Goal: Information Seeking & Learning: Learn about a topic

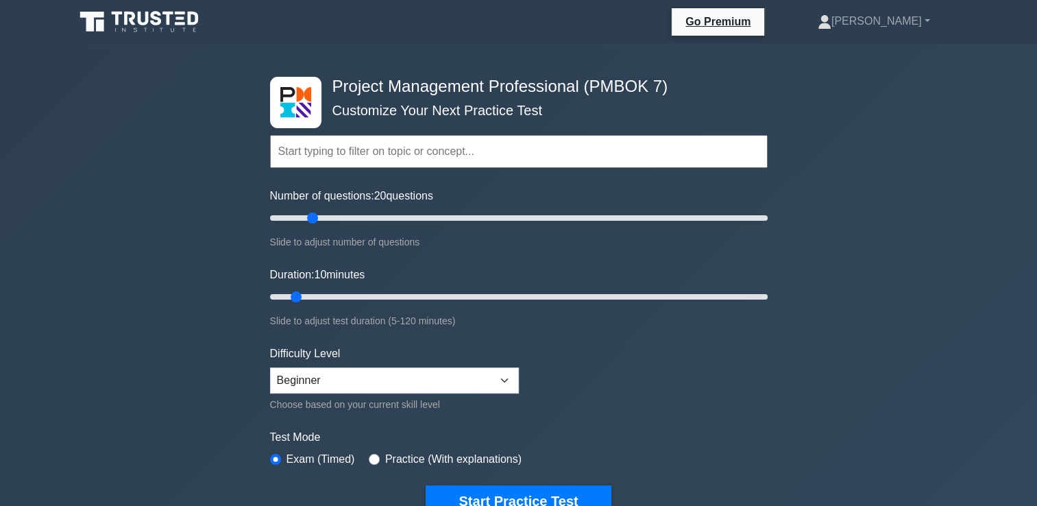
drag, startPoint x: 288, startPoint y: 217, endPoint x: 313, endPoint y: 221, distance: 25.0
type input "20"
click at [313, 221] on input "Number of questions: 20 questions" at bounding box center [519, 218] width 498 height 16
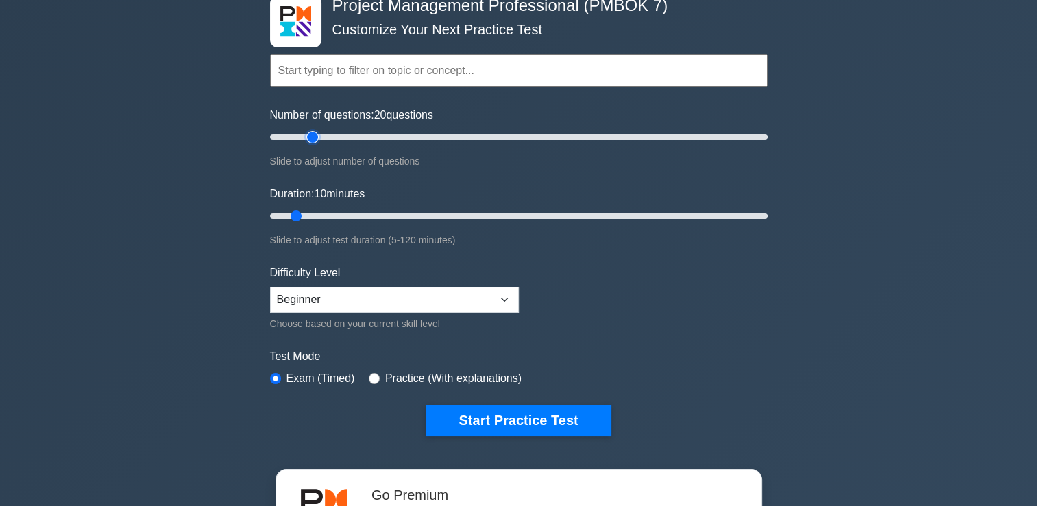
scroll to position [82, 0]
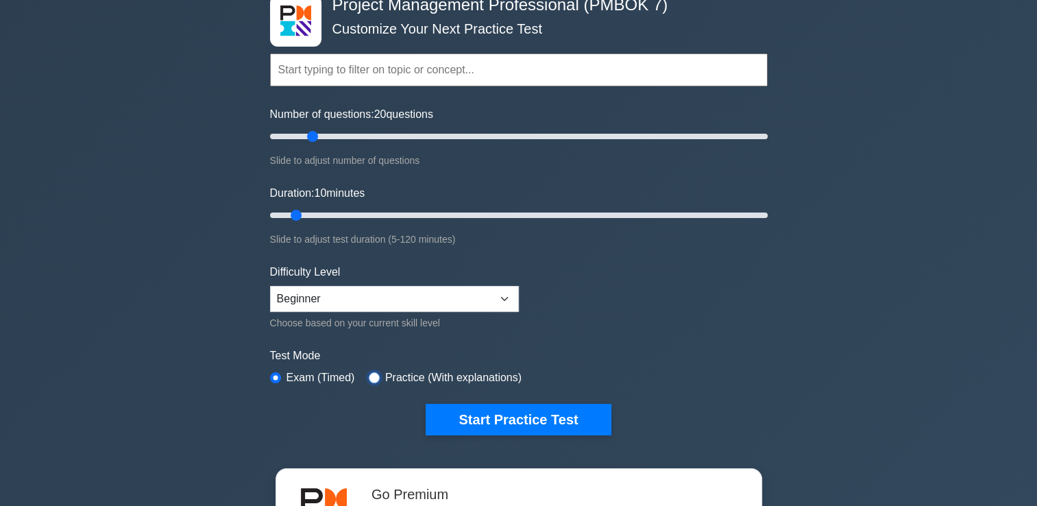
click at [369, 376] on input "radio" at bounding box center [374, 377] width 11 height 11
radio input "true"
click at [273, 374] on input "radio" at bounding box center [275, 377] width 11 height 11
radio input "true"
click at [315, 138] on div "Number of questions: 20 questions Slide to adjust number of questions" at bounding box center [519, 137] width 498 height 62
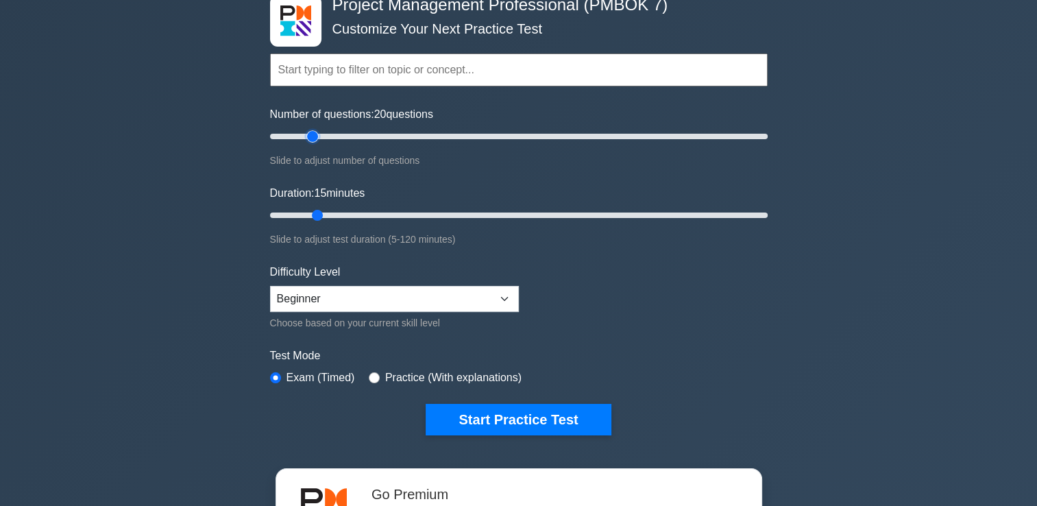
type input "10"
click at [299, 217] on input "Duration: 10 minutes" at bounding box center [519, 215] width 498 height 16
click at [310, 140] on input "Number of questions: 20 questions" at bounding box center [519, 136] width 498 height 16
drag, startPoint x: 310, startPoint y: 140, endPoint x: 302, endPoint y: 144, distance: 8.9
type input "15"
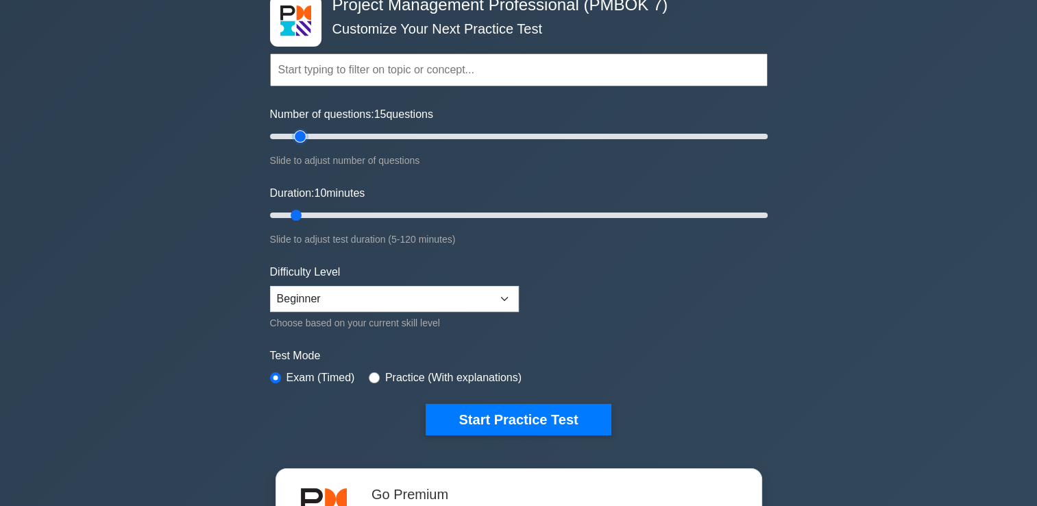
click at [302, 144] on input "Number of questions: 15 questions" at bounding box center [519, 136] width 498 height 16
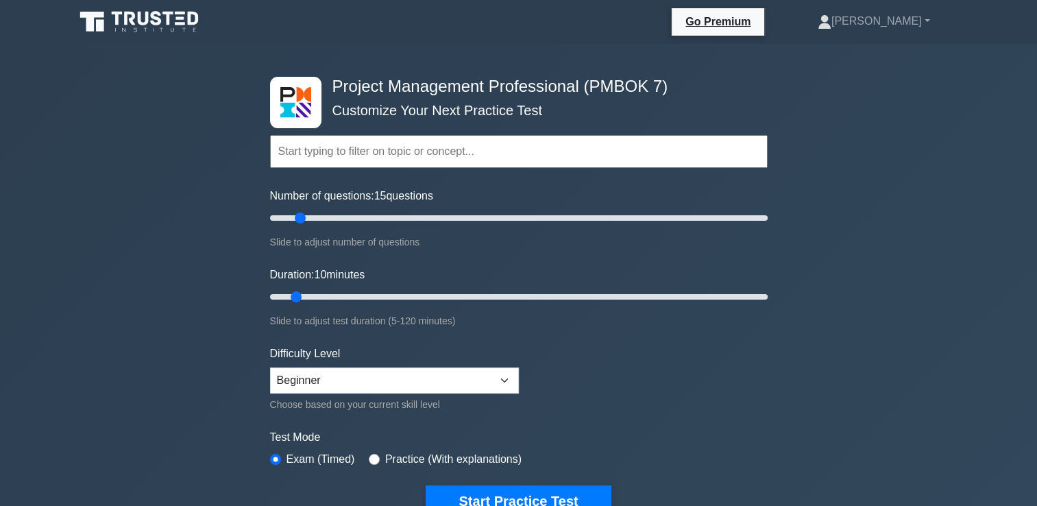
scroll to position [58, 0]
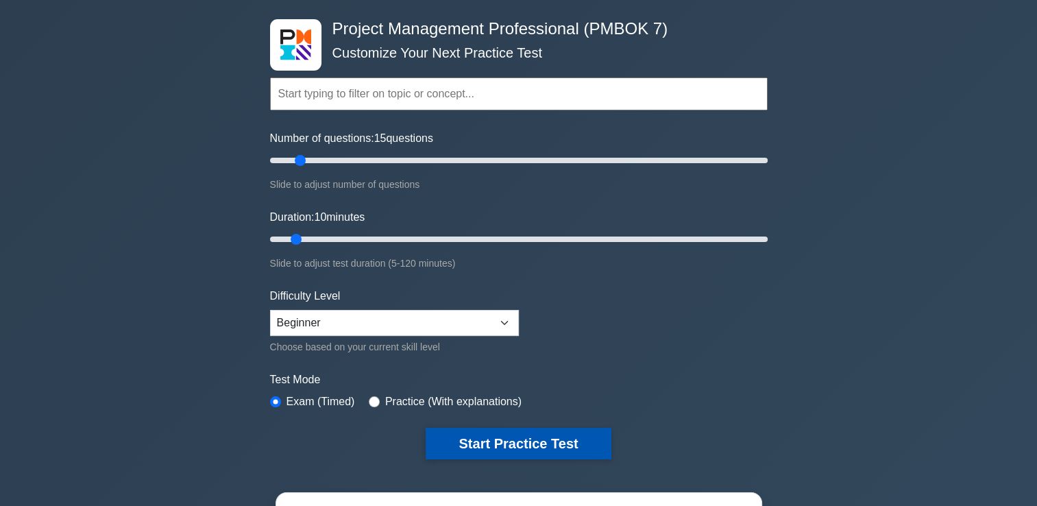
click at [517, 443] on button "Start Practice Test" at bounding box center [518, 444] width 185 height 32
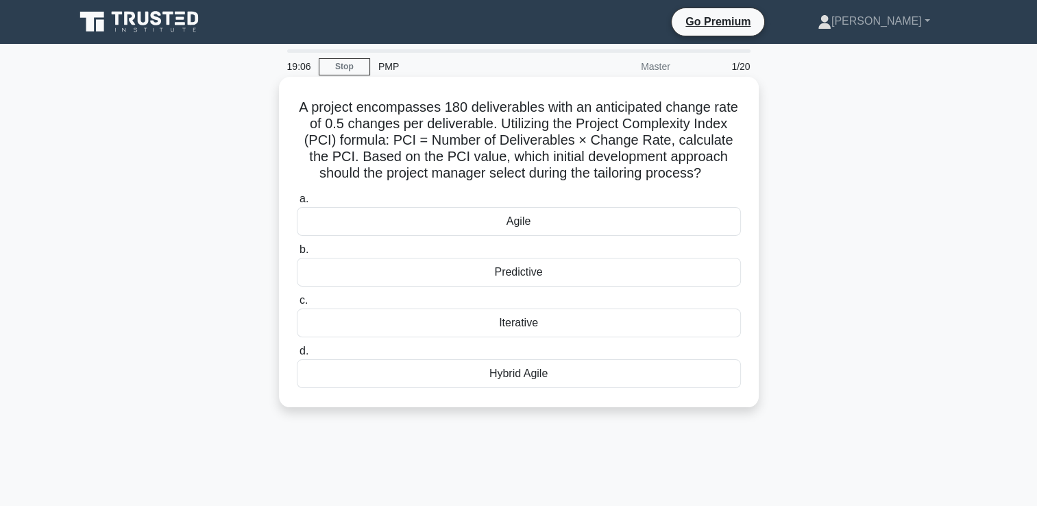
click at [549, 229] on div "Agile" at bounding box center [519, 221] width 444 height 29
click at [297, 204] on input "a. Agile" at bounding box center [297, 199] width 0 height 9
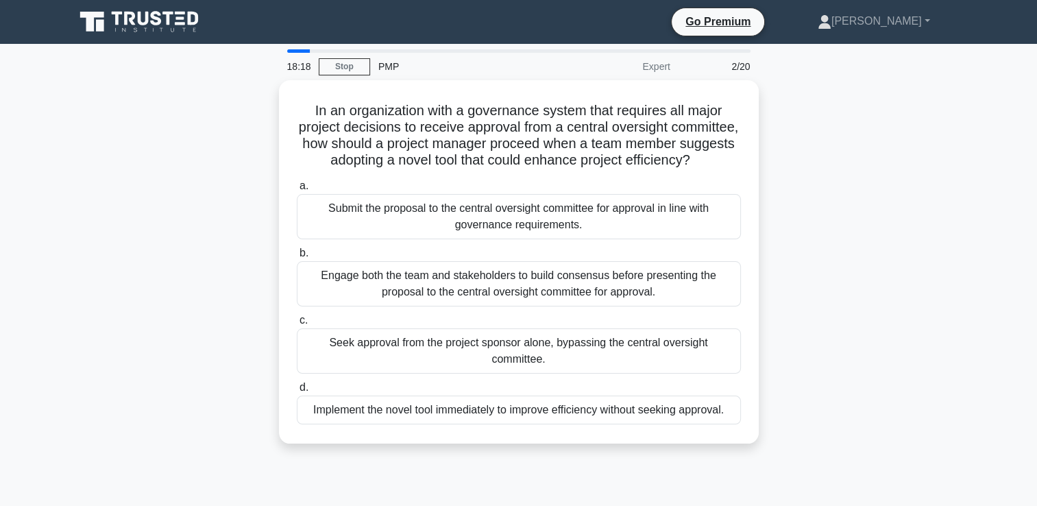
click at [549, 229] on div "Submit the proposal to the central oversight committee for approval in line wit…" at bounding box center [519, 216] width 444 height 45
click at [297, 191] on input "a. Submit the proposal to the central oversight committee for approval in line …" at bounding box center [297, 186] width 0 height 9
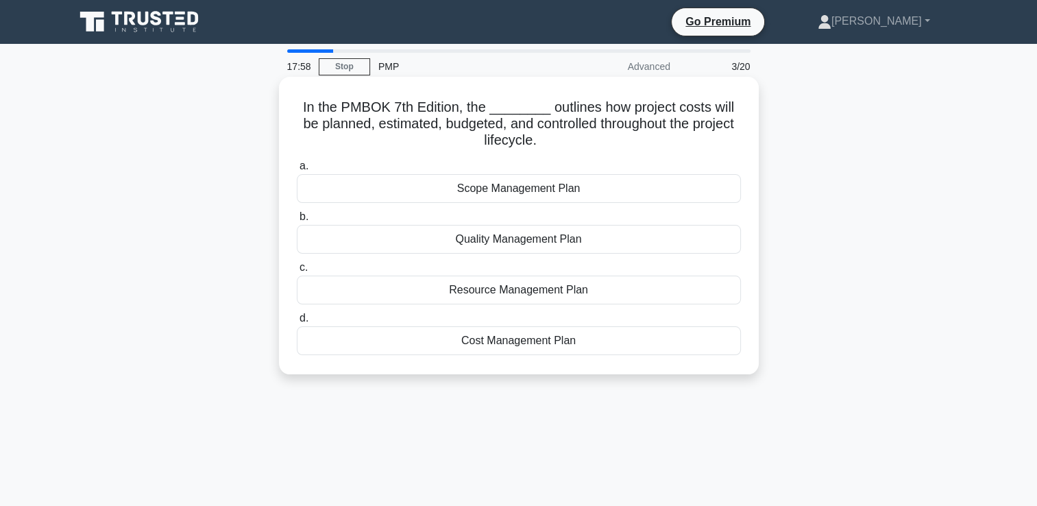
click at [499, 350] on div "Cost Management Plan" at bounding box center [519, 340] width 444 height 29
click at [297, 323] on input "d. Cost Management Plan" at bounding box center [297, 318] width 0 height 9
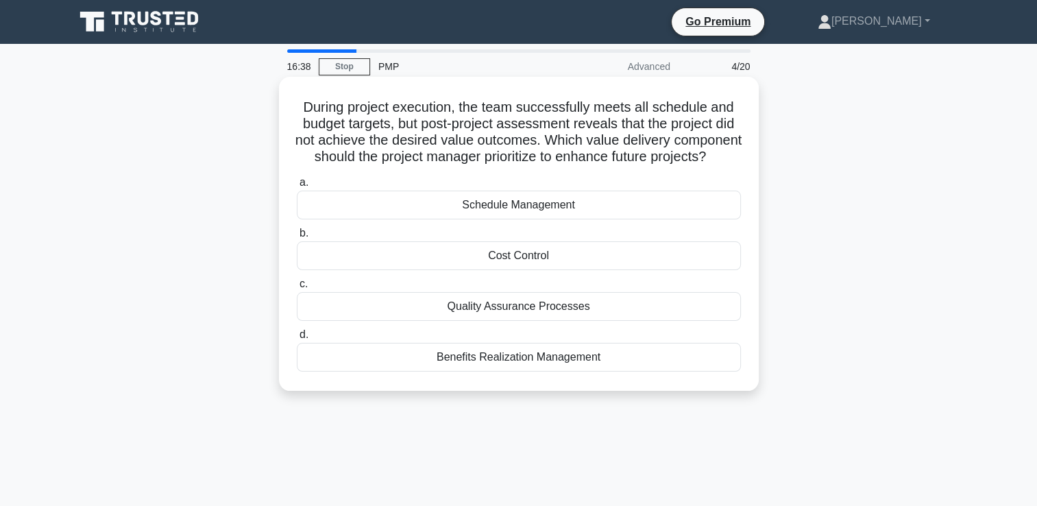
click at [496, 369] on div "Benefits Realization Management" at bounding box center [519, 357] width 444 height 29
click at [297, 339] on input "d. Benefits Realization Management" at bounding box center [297, 334] width 0 height 9
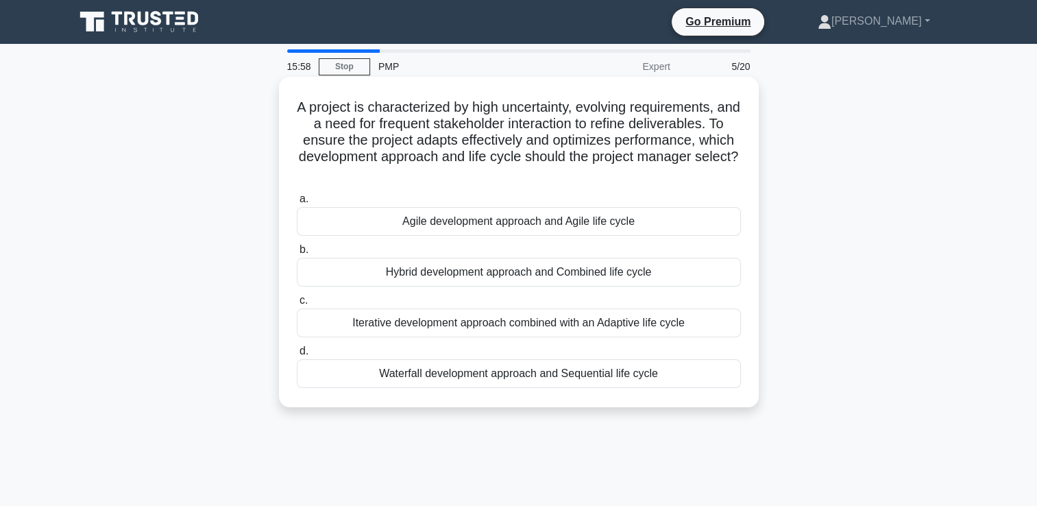
click at [544, 226] on div "Agile development approach and Agile life cycle" at bounding box center [519, 221] width 444 height 29
click at [297, 204] on input "a. Agile development approach and Agile life cycle" at bounding box center [297, 199] width 0 height 9
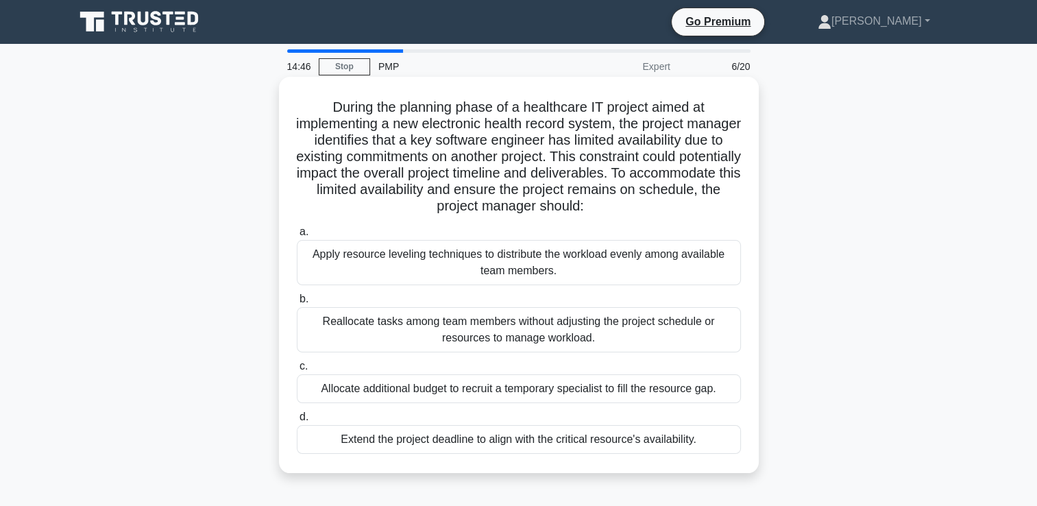
click at [574, 257] on div "Apply resource leveling techniques to distribute the workload evenly among avai…" at bounding box center [519, 262] width 444 height 45
click at [297, 236] on input "a. Apply resource leveling techniques to distribute the workload evenly among a…" at bounding box center [297, 232] width 0 height 9
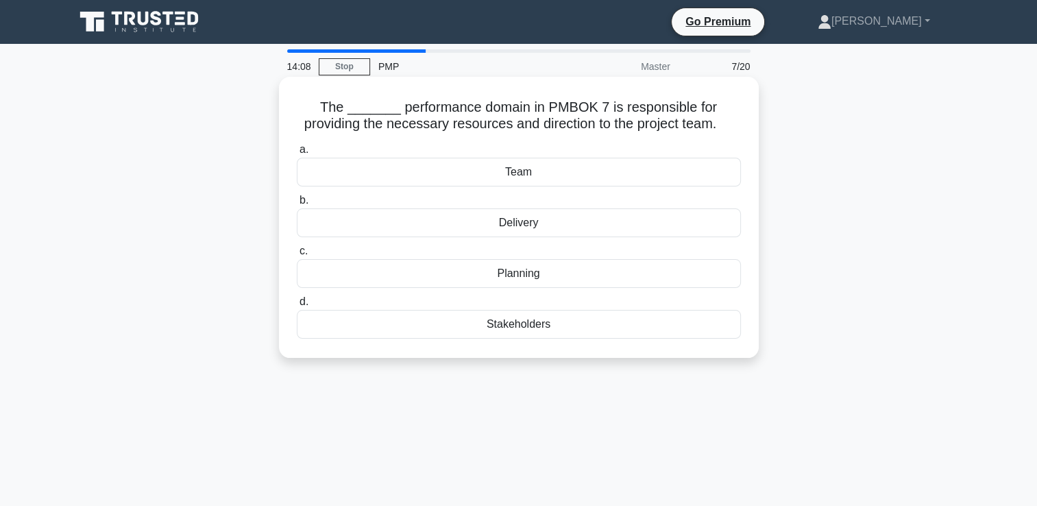
click at [550, 328] on div "Stakeholders" at bounding box center [519, 324] width 444 height 29
click at [297, 306] on input "d. Stakeholders" at bounding box center [297, 301] width 0 height 9
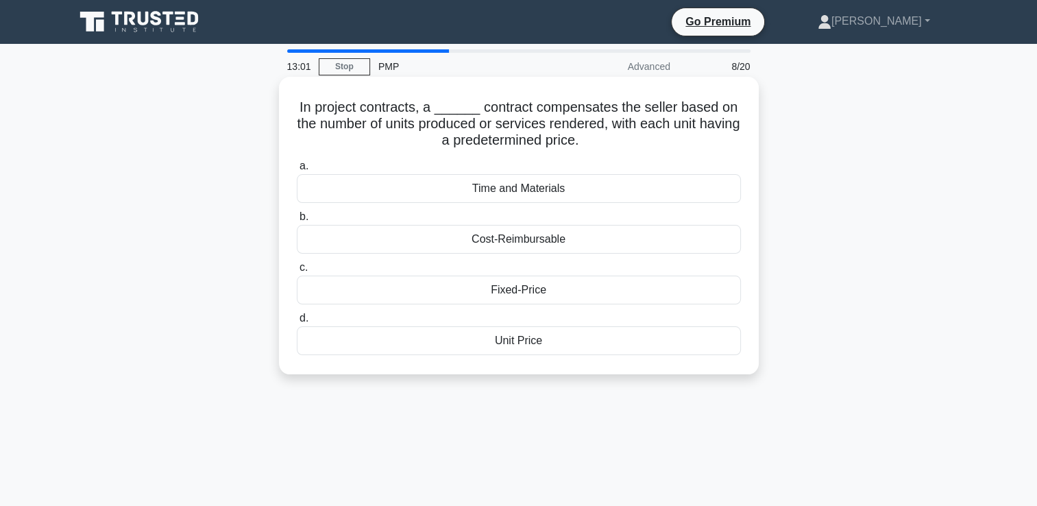
click at [562, 248] on div "Cost-Reimbursable" at bounding box center [519, 239] width 444 height 29
click at [297, 221] on input "b. Cost-Reimbursable" at bounding box center [297, 216] width 0 height 9
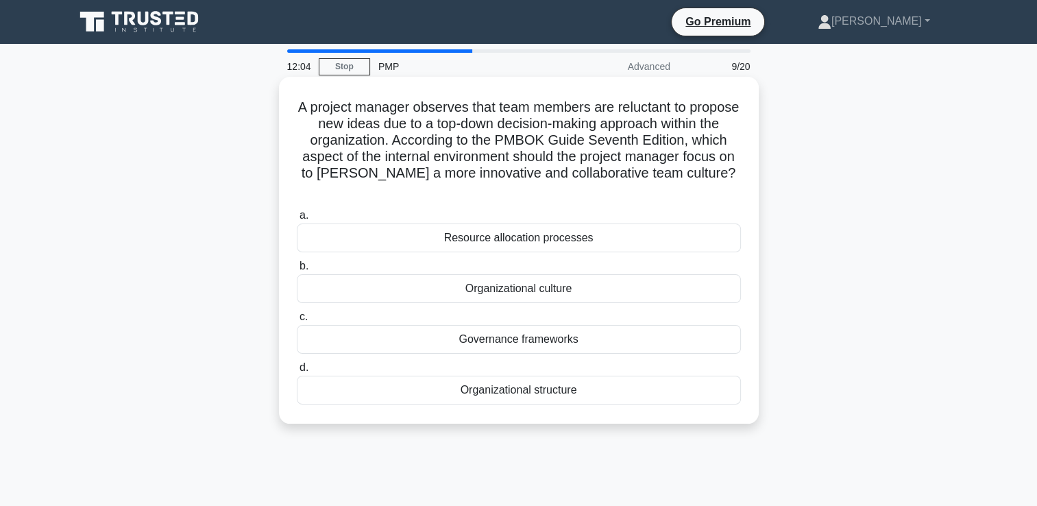
click at [559, 295] on div "Organizational culture" at bounding box center [519, 288] width 444 height 29
click at [297, 271] on input "b. Organizational culture" at bounding box center [297, 266] width 0 height 9
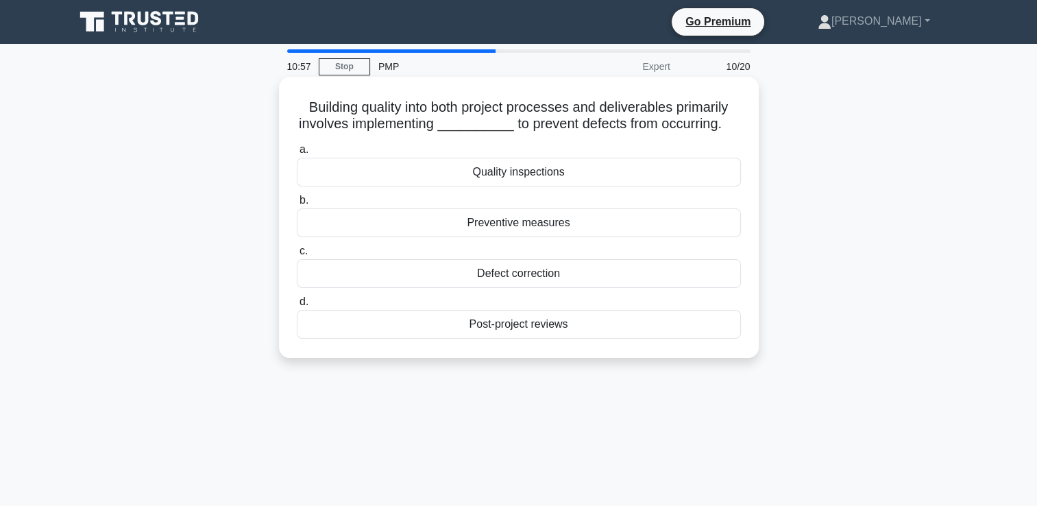
click at [573, 182] on div "Quality inspections" at bounding box center [519, 172] width 444 height 29
click at [297, 154] on input "a. Quality inspections" at bounding box center [297, 149] width 0 height 9
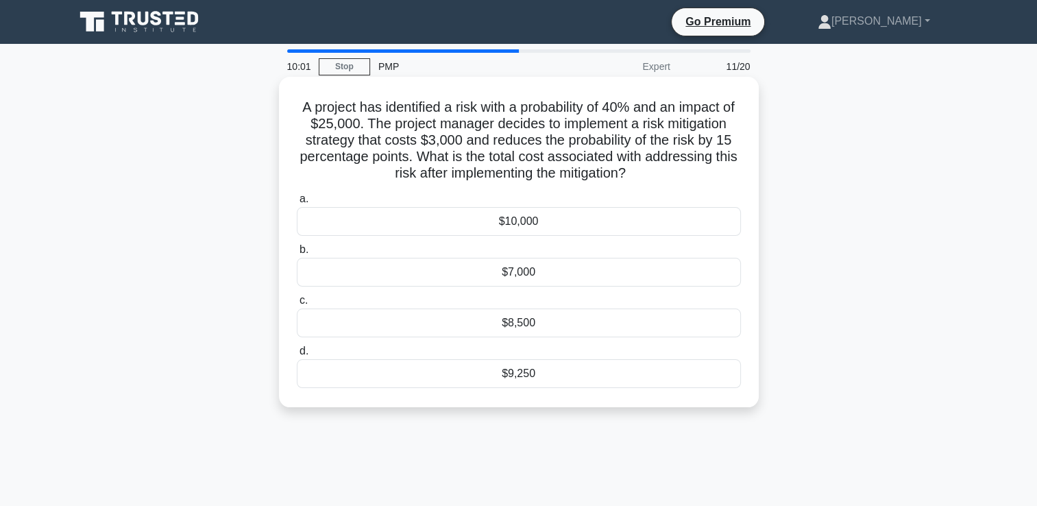
click at [521, 311] on div "$8,500" at bounding box center [519, 322] width 444 height 29
click at [297, 305] on input "c. $8,500" at bounding box center [297, 300] width 0 height 9
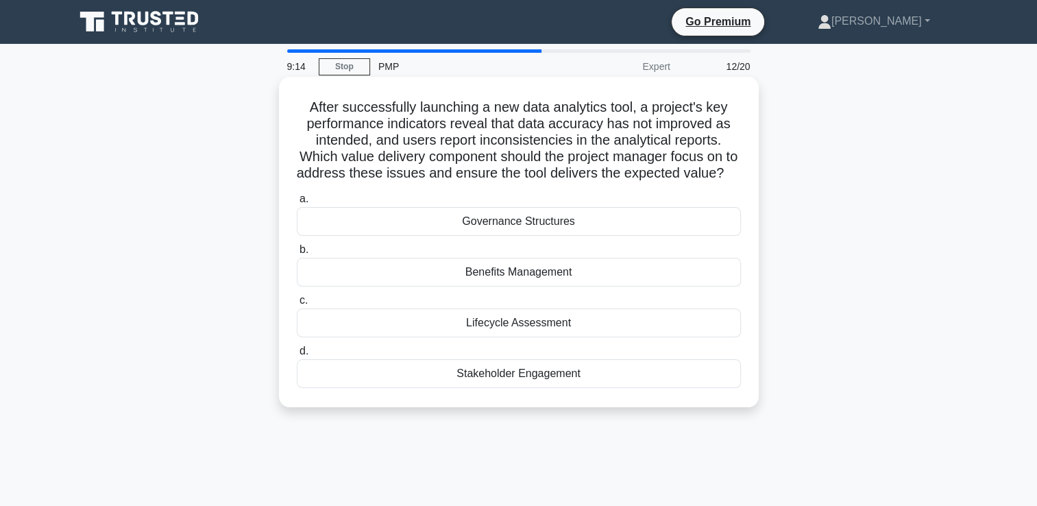
click at [546, 304] on div "a. Governance Structures b. Benefits Management c." at bounding box center [519, 289] width 461 height 203
click at [561, 286] on div "Benefits Management" at bounding box center [519, 272] width 444 height 29
click at [297, 254] on input "b. Benefits Management" at bounding box center [297, 249] width 0 height 9
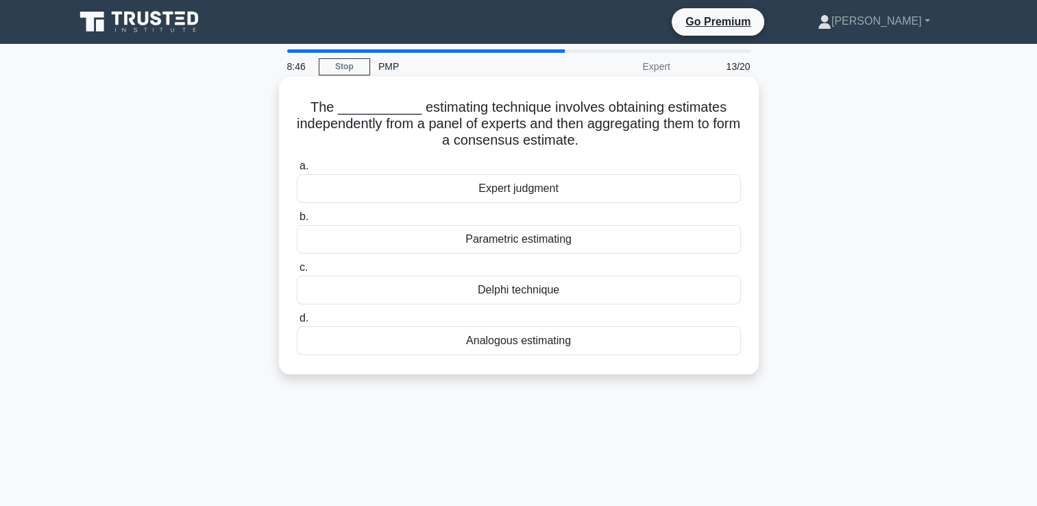
click at [571, 242] on div "Parametric estimating" at bounding box center [519, 239] width 444 height 29
click at [297, 221] on input "b. Parametric estimating" at bounding box center [297, 216] width 0 height 9
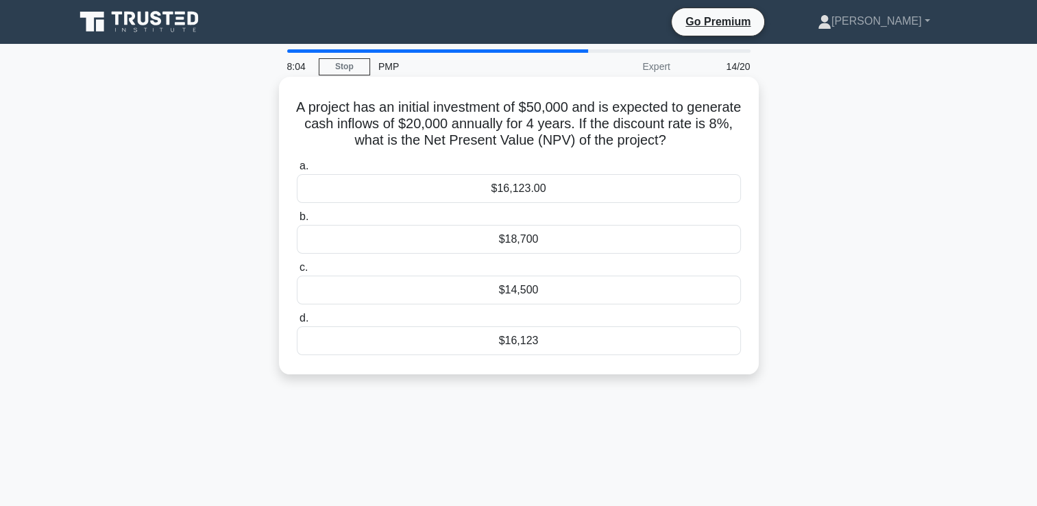
click at [574, 294] on div "$14,500" at bounding box center [519, 290] width 444 height 29
click at [297, 272] on input "c. $14,500" at bounding box center [297, 267] width 0 height 9
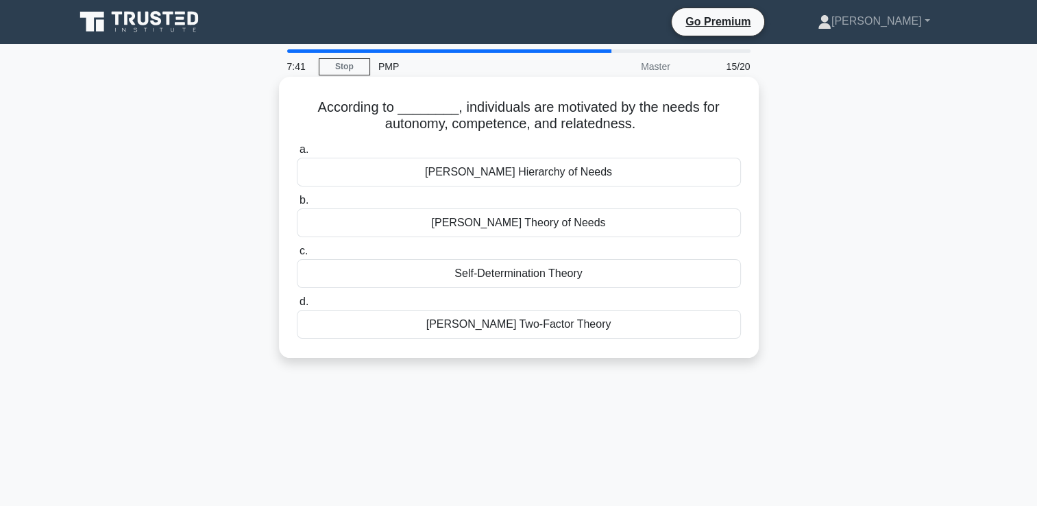
click at [583, 185] on div "Maslow's Hierarchy of Needs" at bounding box center [519, 172] width 444 height 29
click at [297, 154] on input "a. Maslow's Hierarchy of Needs" at bounding box center [297, 149] width 0 height 9
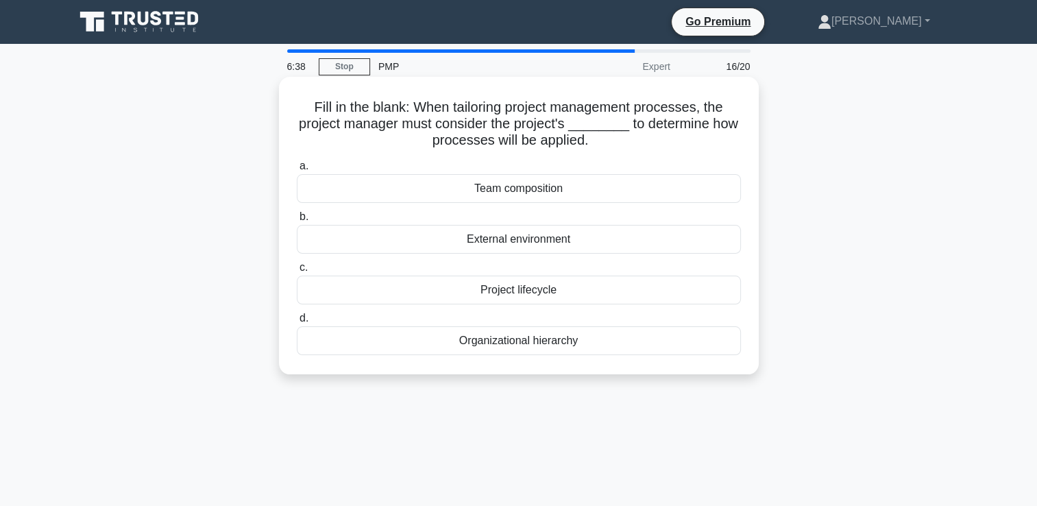
click at [589, 245] on div "External environment" at bounding box center [519, 239] width 444 height 29
click at [297, 221] on input "b. External environment" at bounding box center [297, 216] width 0 height 9
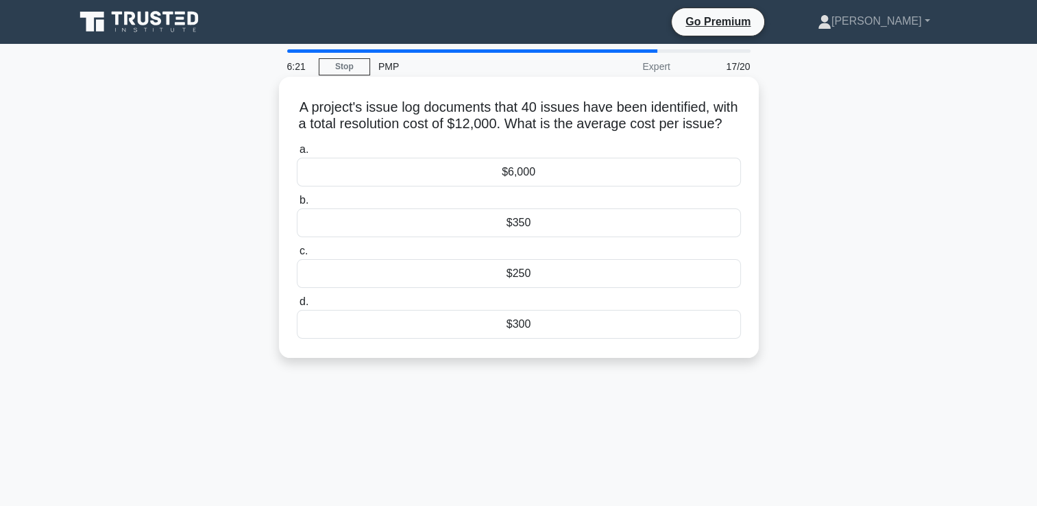
click at [521, 333] on div "$300" at bounding box center [519, 324] width 444 height 29
click at [297, 306] on input "d. $300" at bounding box center [297, 301] width 0 height 9
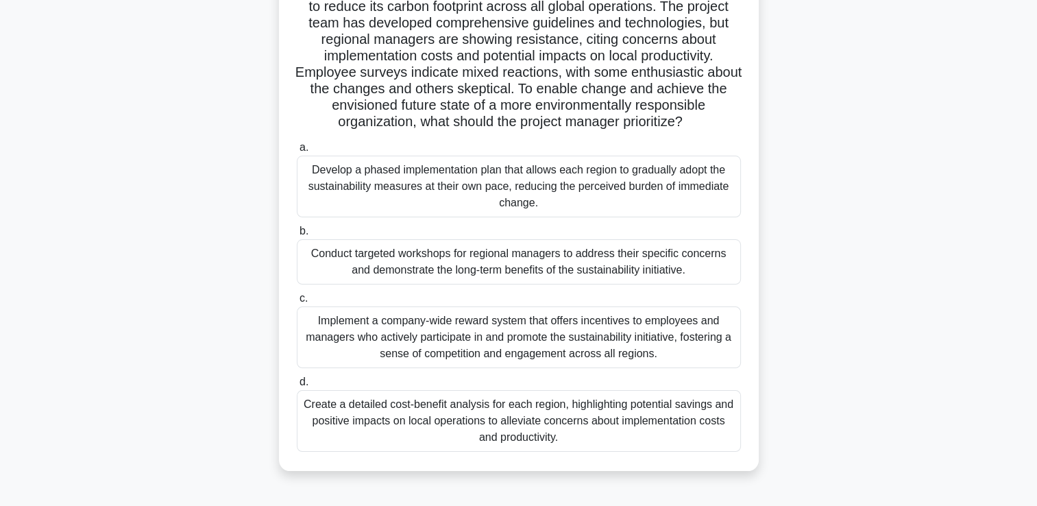
scroll to position [123, 0]
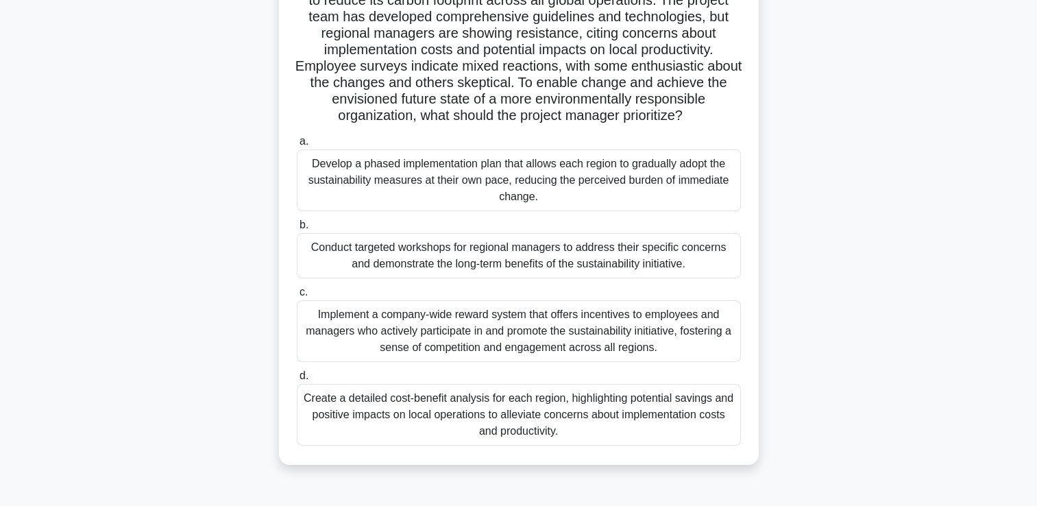
click at [504, 428] on div "Create a detailed cost-benefit analysis for each region, highlighting potential…" at bounding box center [519, 415] width 444 height 62
click at [297, 380] on input "d. Create a detailed cost-benefit analysis for each region, highlighting potent…" at bounding box center [297, 375] width 0 height 9
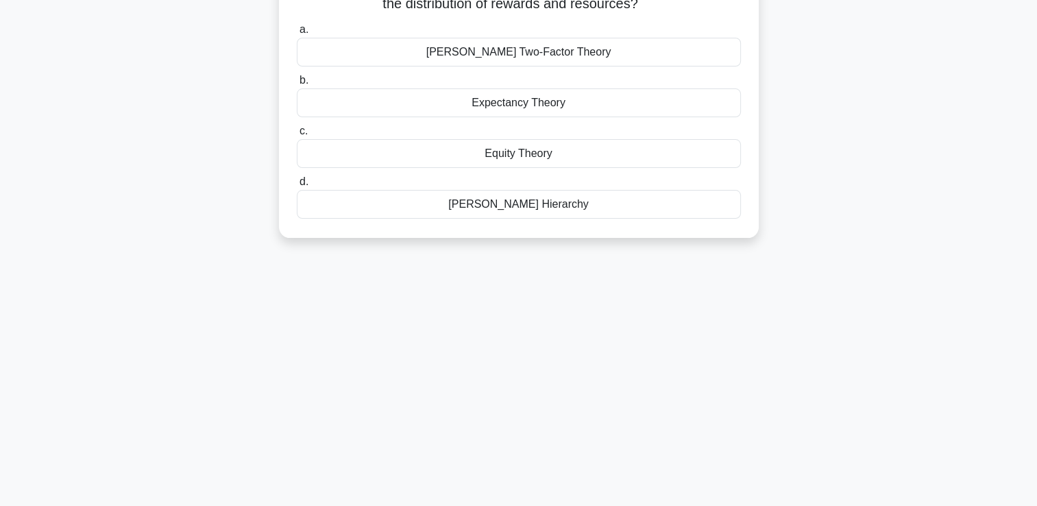
scroll to position [0, 0]
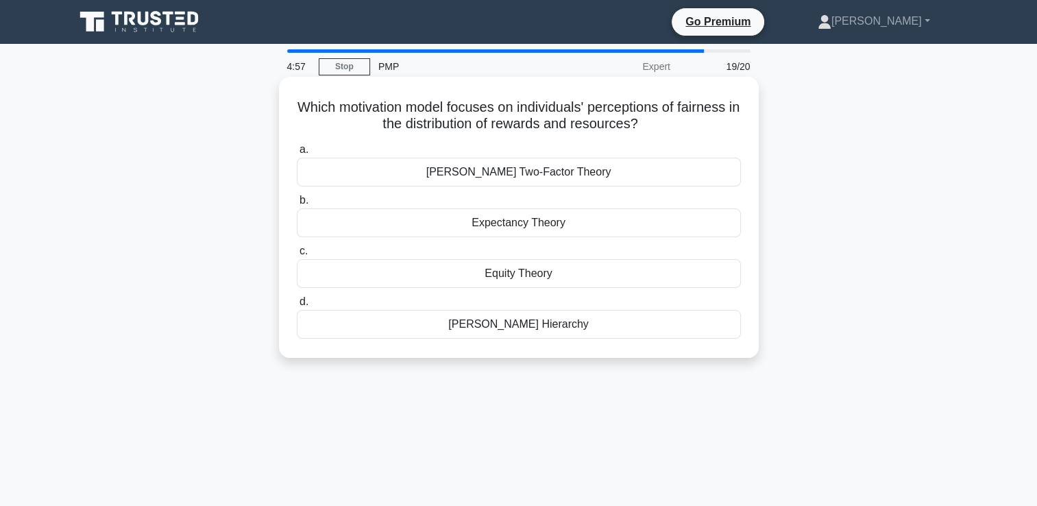
click at [537, 185] on div "Herzberg's Two-Factor Theory" at bounding box center [519, 172] width 444 height 29
click at [297, 154] on input "a. Herzberg's Two-Factor Theory" at bounding box center [297, 149] width 0 height 9
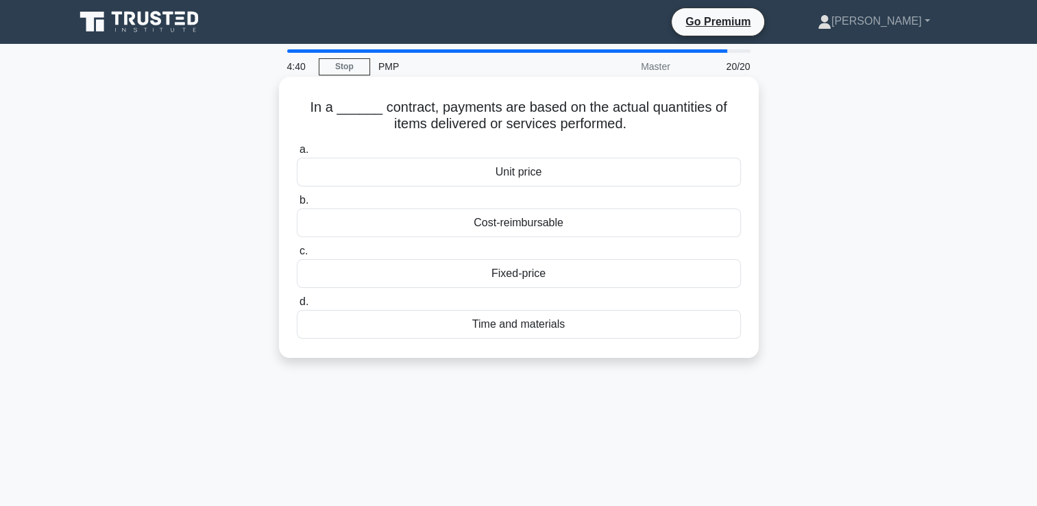
click at [529, 321] on div "Time and materials" at bounding box center [519, 324] width 444 height 29
click at [297, 306] on input "d. Time and materials" at bounding box center [297, 301] width 0 height 9
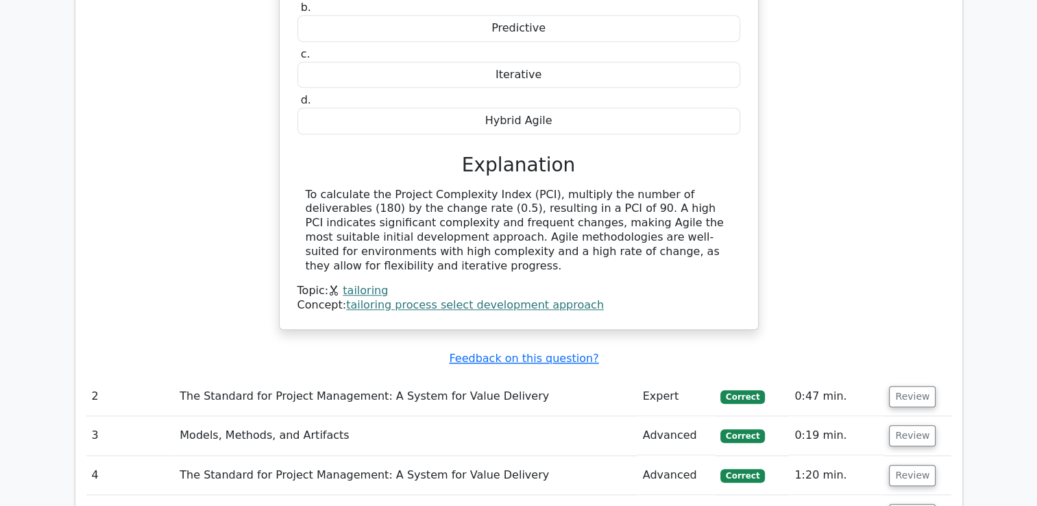
scroll to position [1432, 0]
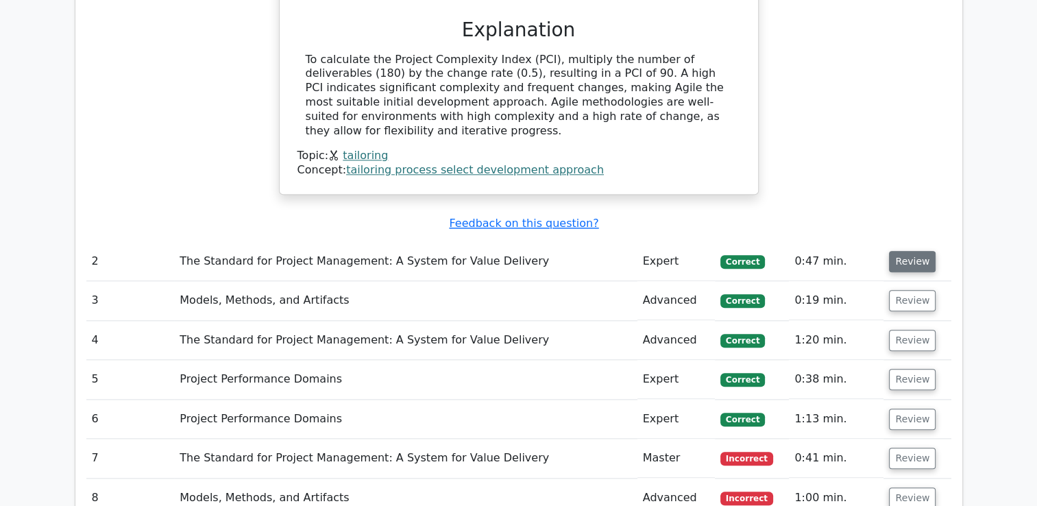
click at [916, 251] on button "Review" at bounding box center [912, 261] width 47 height 21
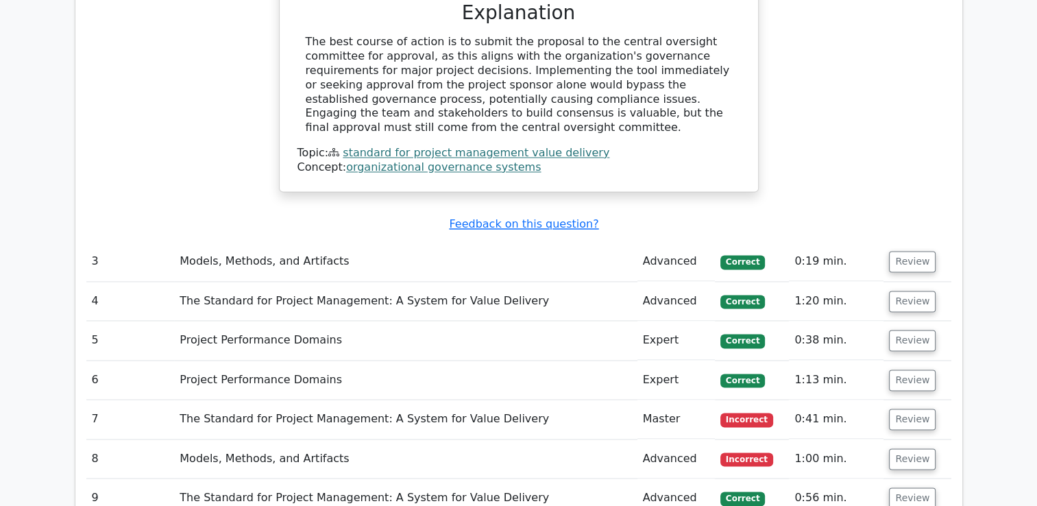
scroll to position [2079, 0]
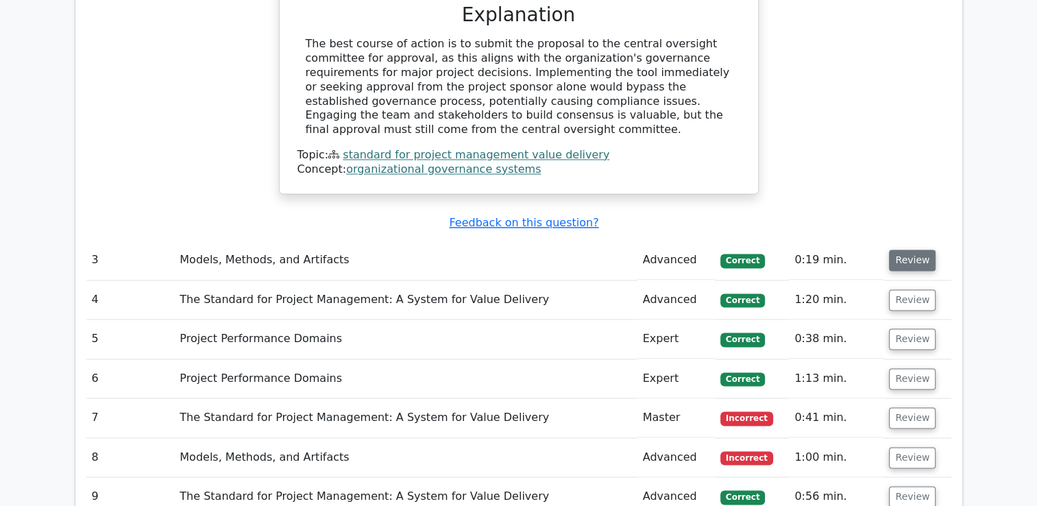
click at [916, 249] on button "Review" at bounding box center [912, 259] width 47 height 21
click at [907, 249] on button "Review" at bounding box center [912, 259] width 47 height 21
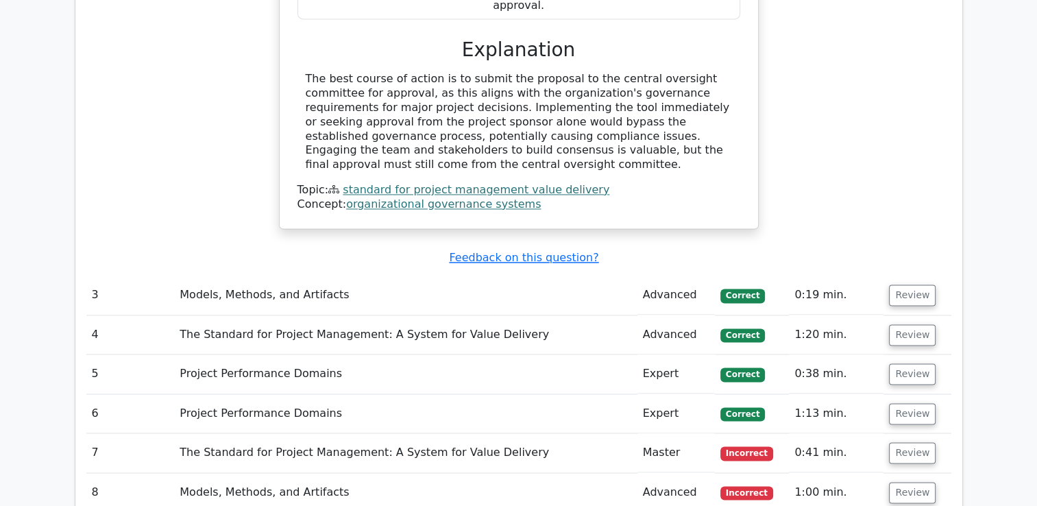
scroll to position [2040, 0]
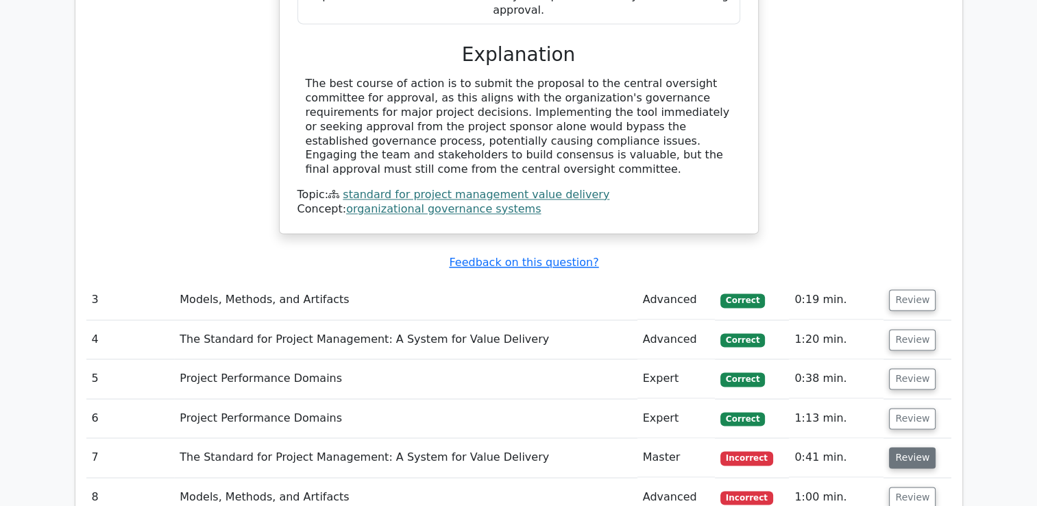
click at [896, 447] on button "Review" at bounding box center [912, 457] width 47 height 21
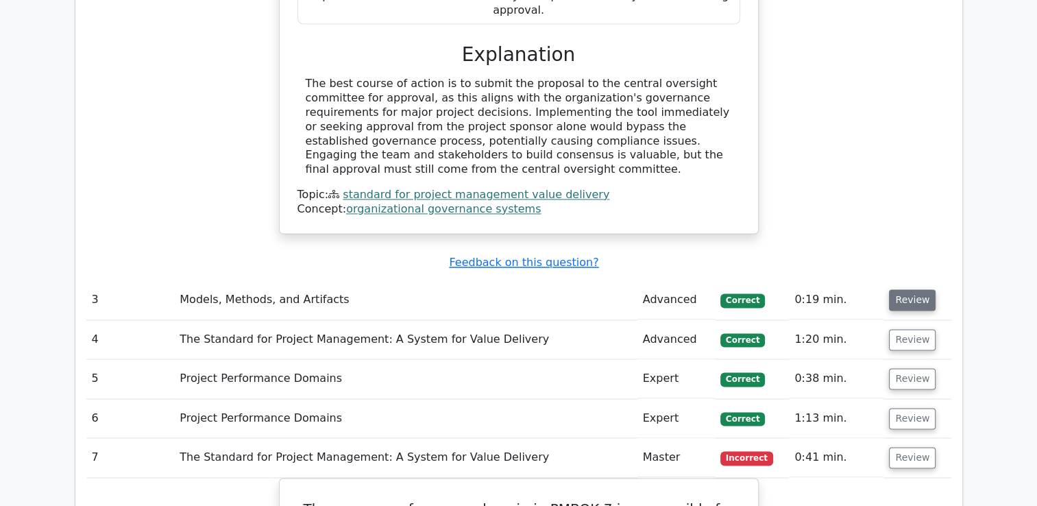
click at [910, 289] on button "Review" at bounding box center [912, 299] width 47 height 21
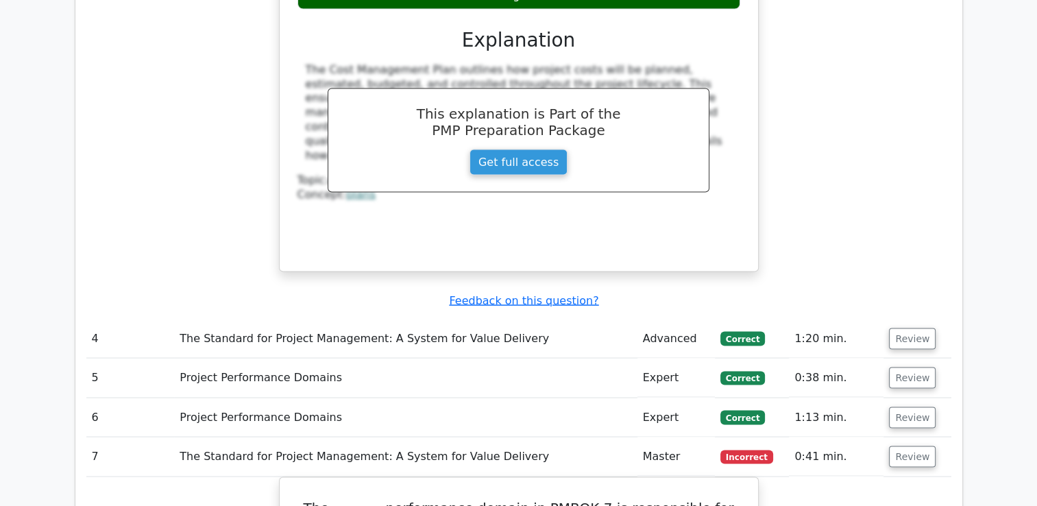
scroll to position [2613, 0]
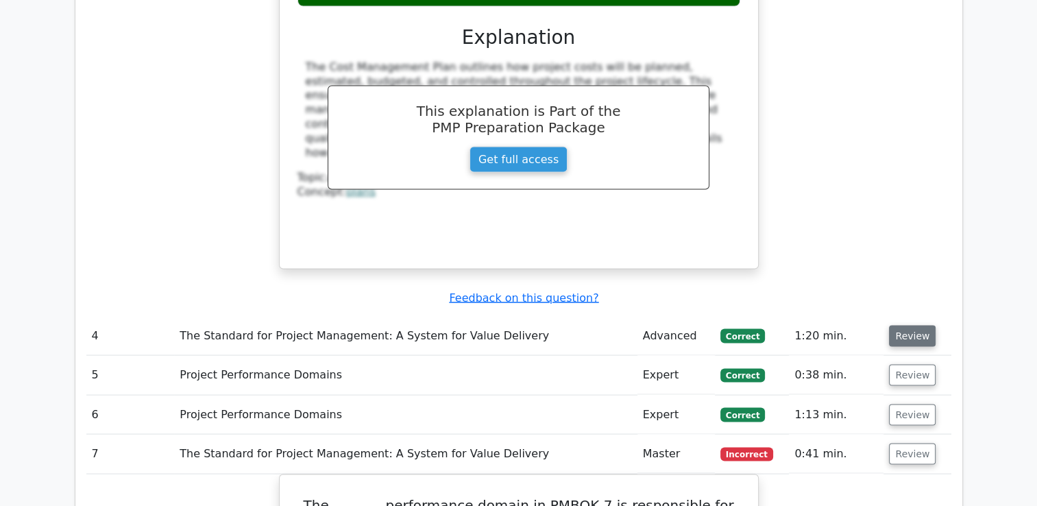
click at [912, 326] on button "Review" at bounding box center [912, 336] width 47 height 21
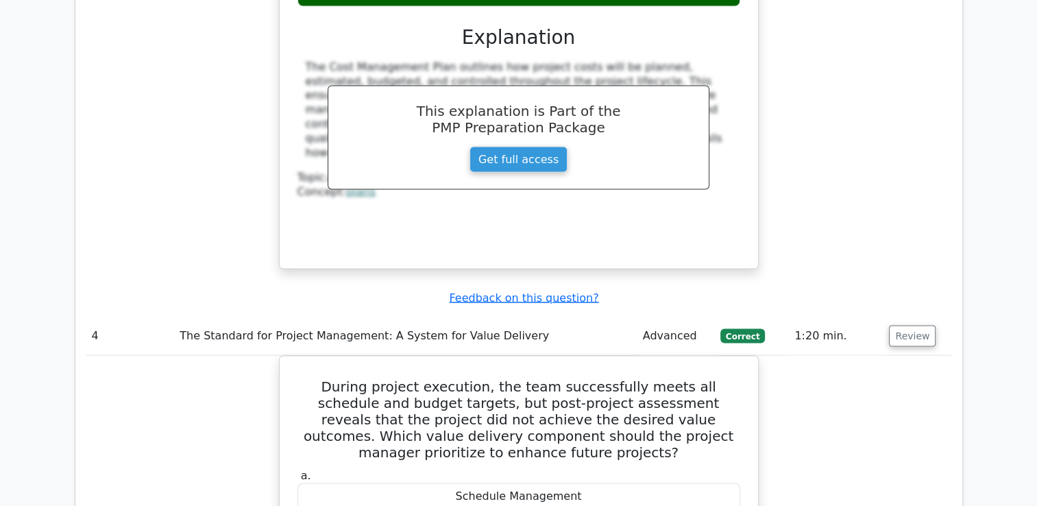
drag, startPoint x: 912, startPoint y: 235, endPoint x: 867, endPoint y: 282, distance: 64.5
click at [867, 282] on tbody "1 Tailoring Master Correct 0:49 min. Review a." at bounding box center [518, 314] width 865 height 3688
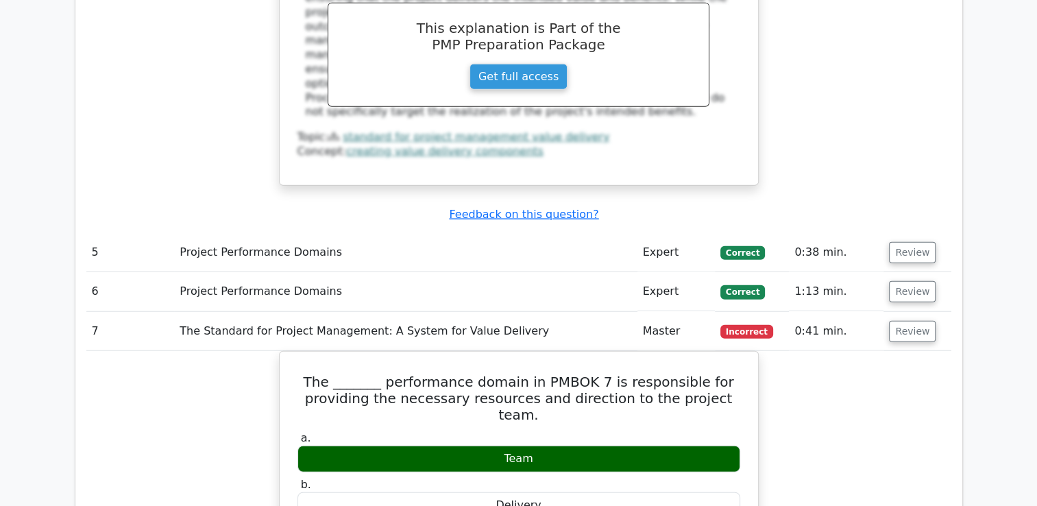
scroll to position [3347, 0]
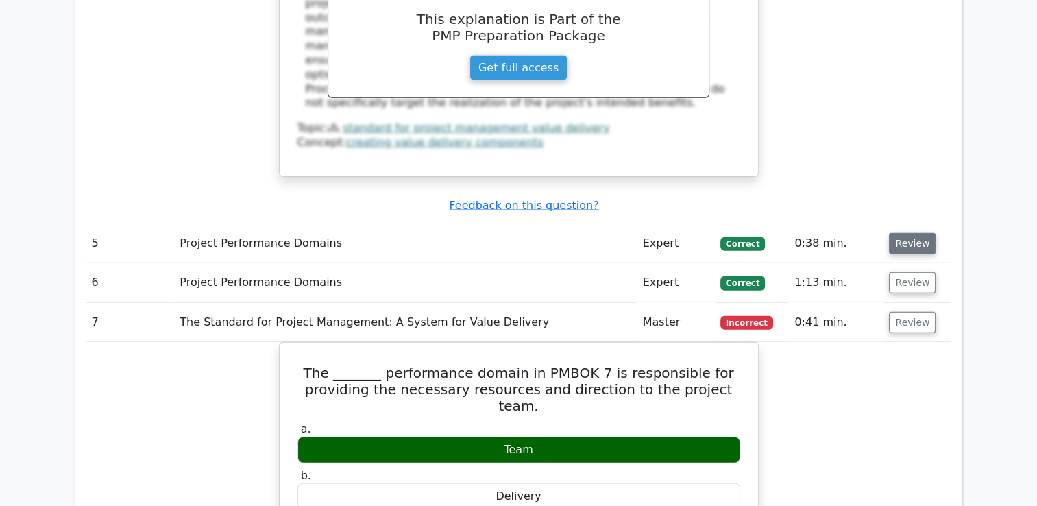
click at [911, 233] on button "Review" at bounding box center [912, 243] width 47 height 21
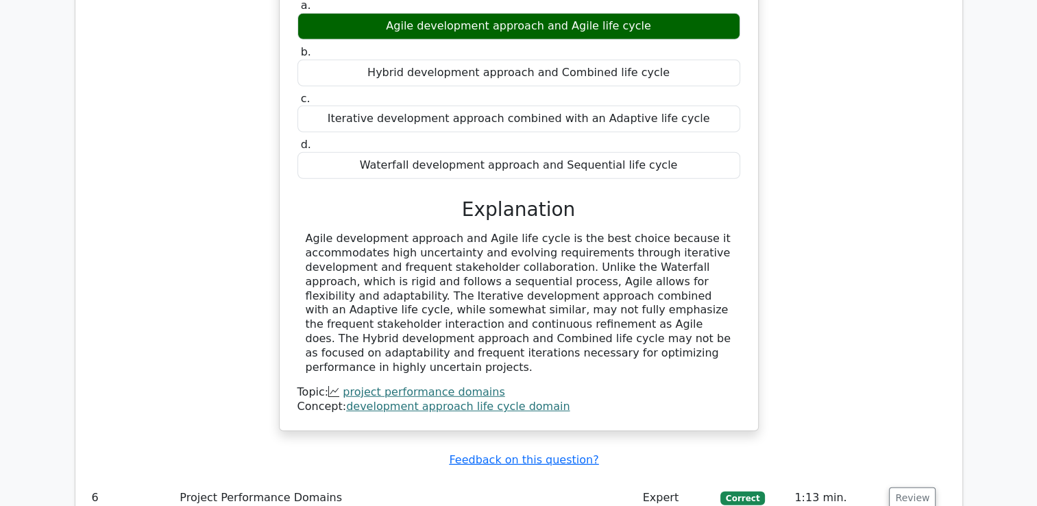
scroll to position [3720, 0]
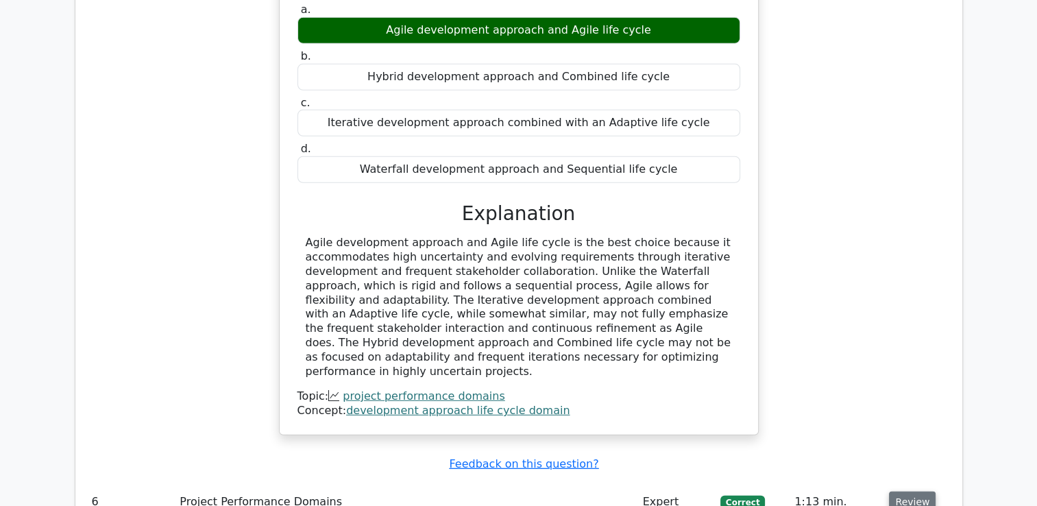
click at [910, 491] on button "Review" at bounding box center [912, 501] width 47 height 21
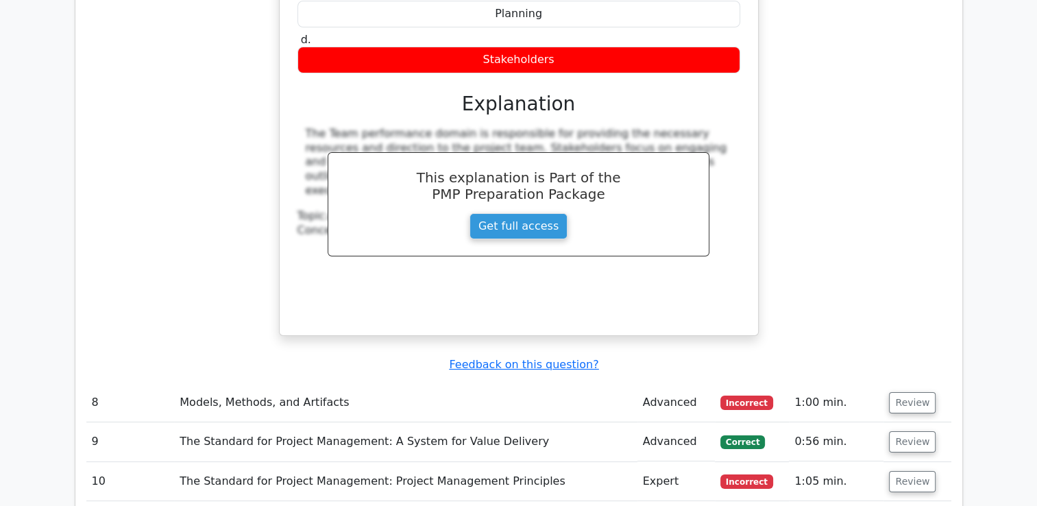
scroll to position [5172, 0]
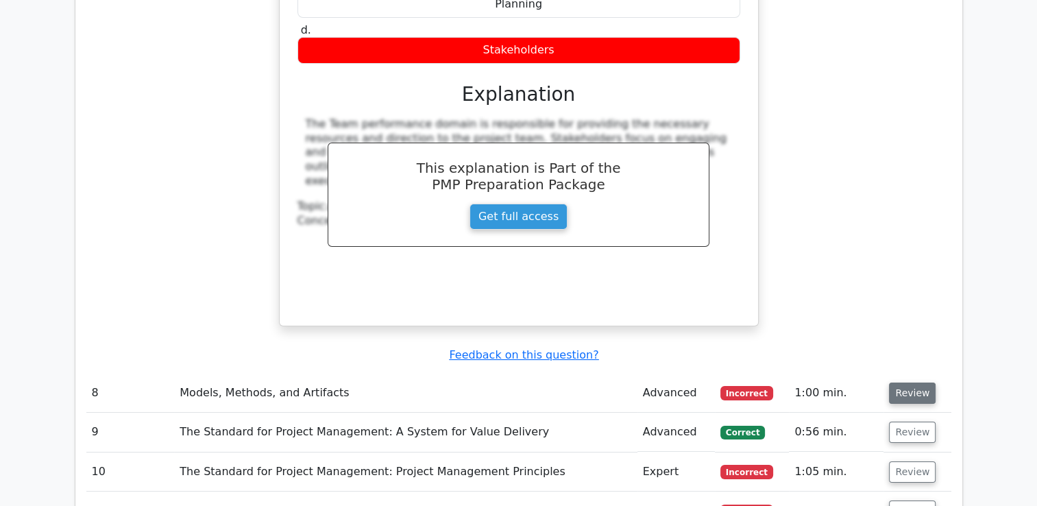
click at [910, 382] on button "Review" at bounding box center [912, 392] width 47 height 21
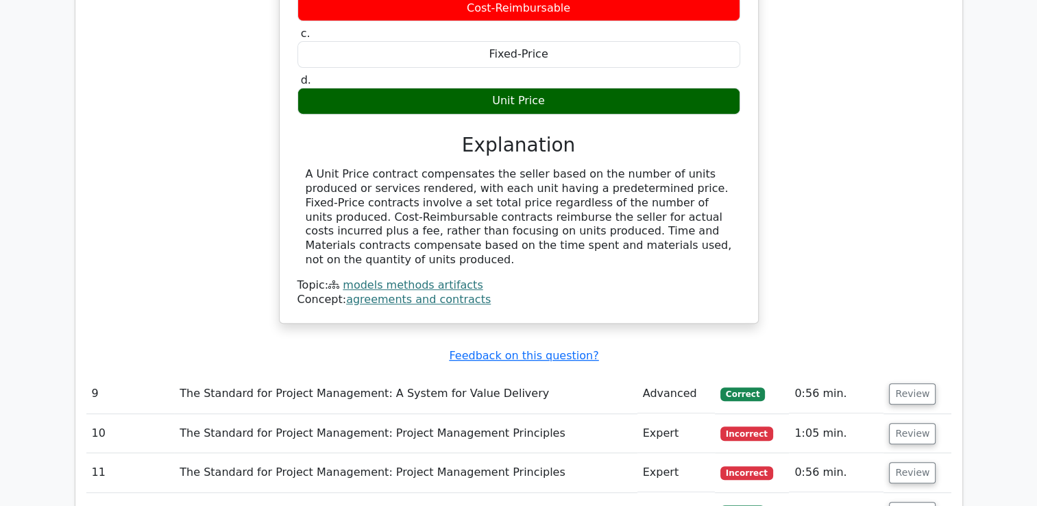
scroll to position [5728, 0]
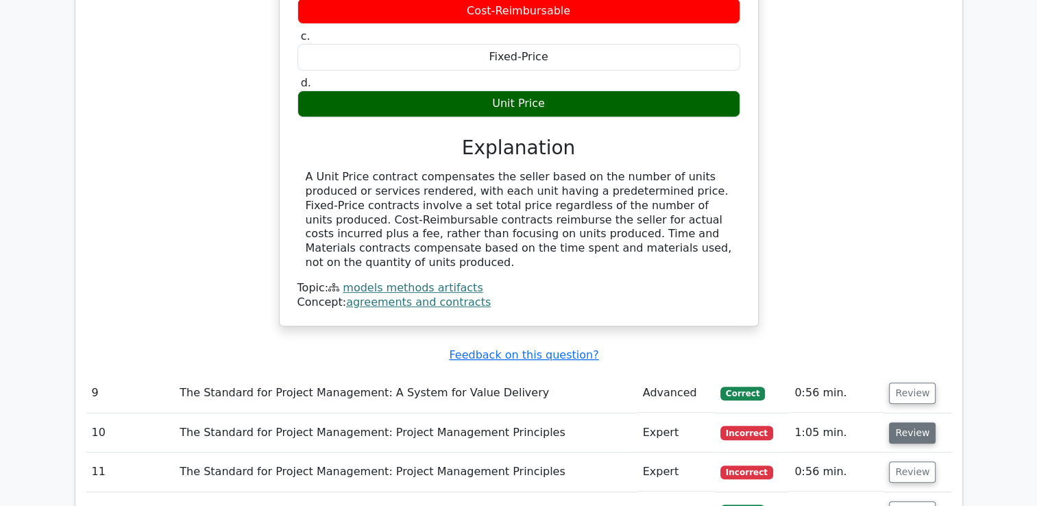
click at [896, 422] on button "Review" at bounding box center [912, 432] width 47 height 21
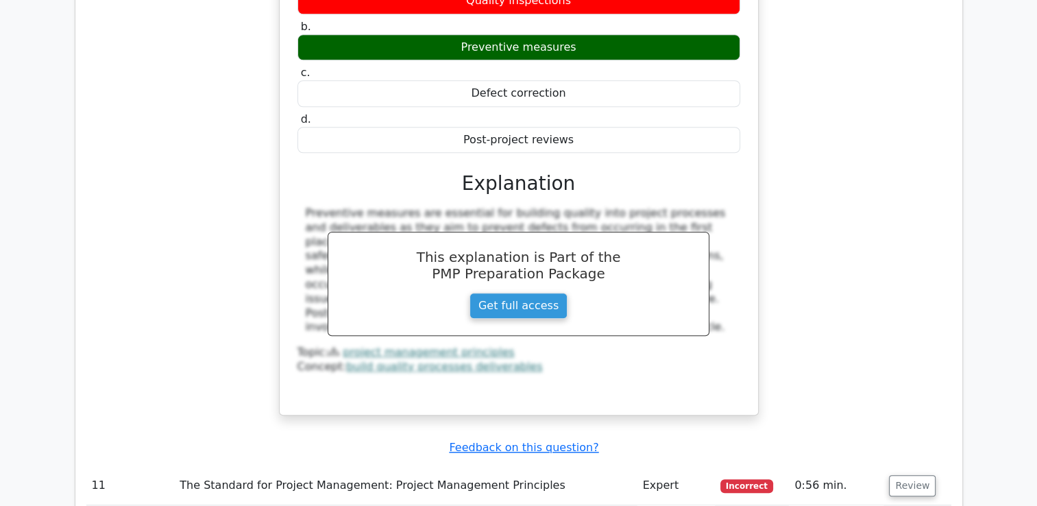
scroll to position [6360, 0]
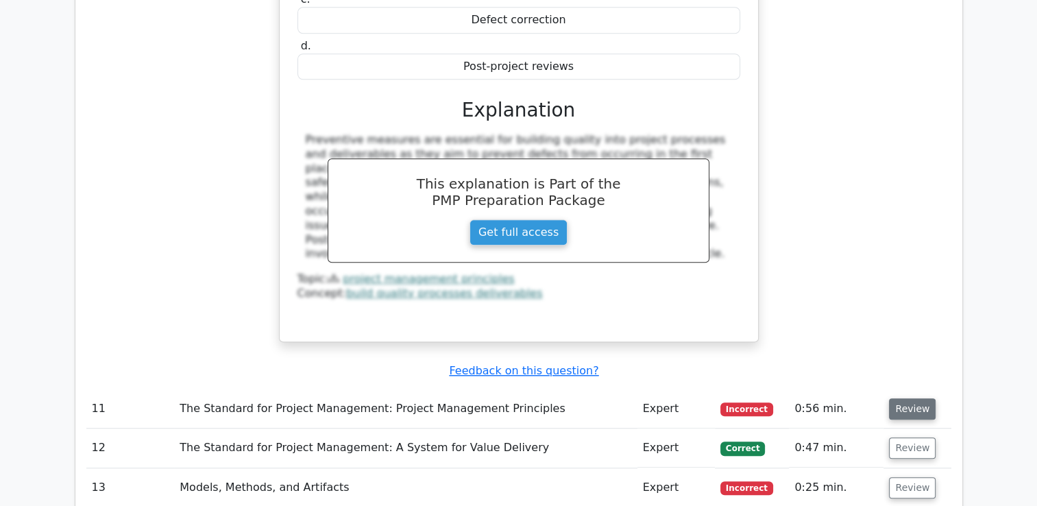
click at [914, 398] on button "Review" at bounding box center [912, 408] width 47 height 21
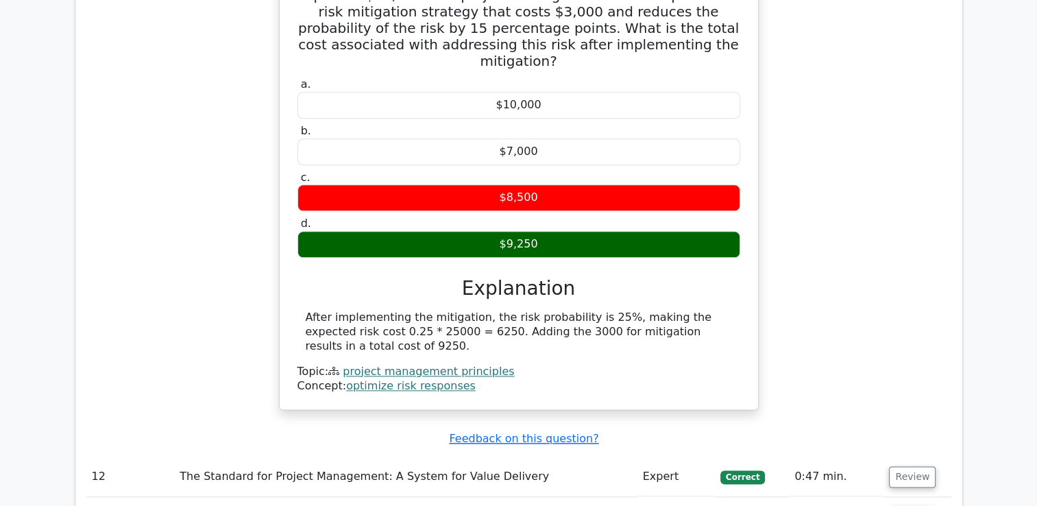
scroll to position [6848, 0]
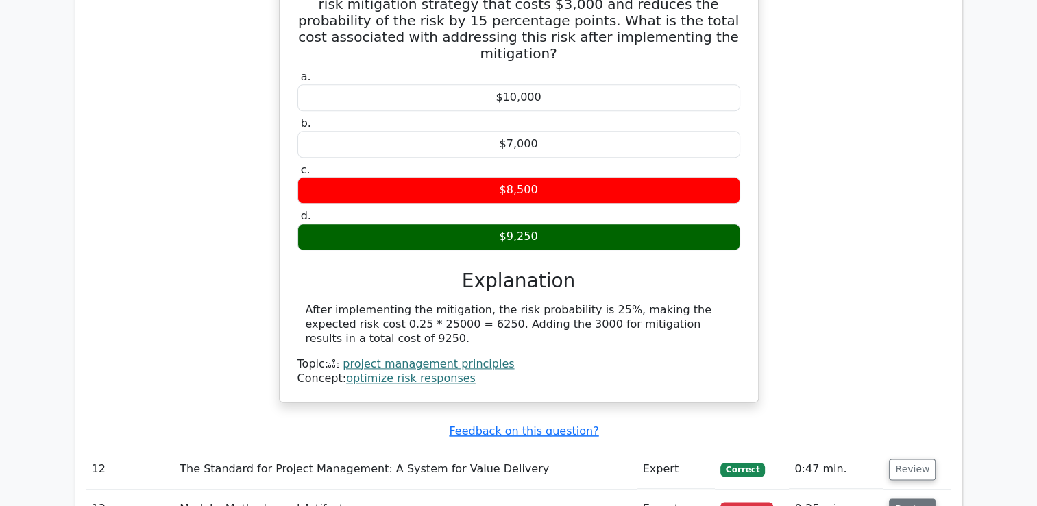
click at [909, 498] on button "Review" at bounding box center [912, 508] width 47 height 21
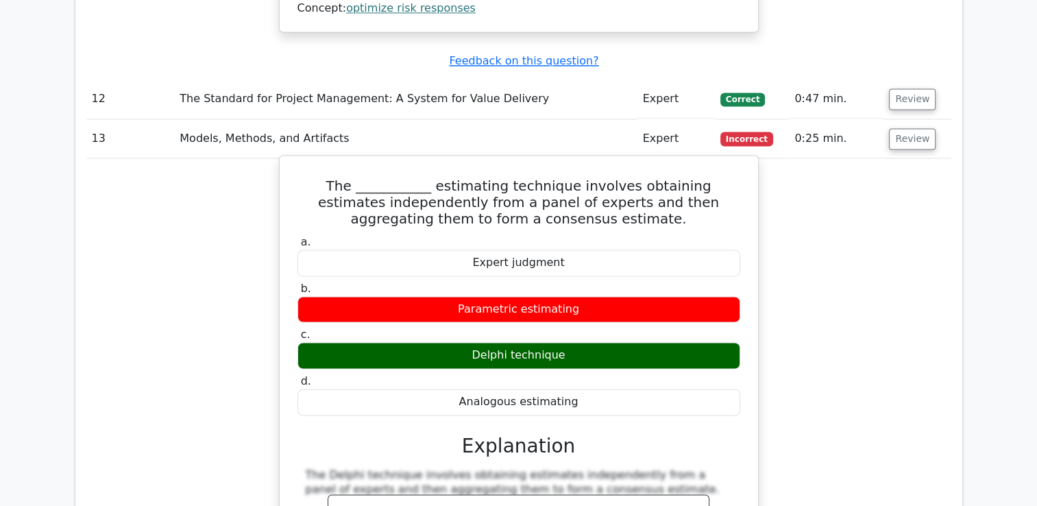
scroll to position [7133, 0]
